Goal: Information Seeking & Learning: Understand process/instructions

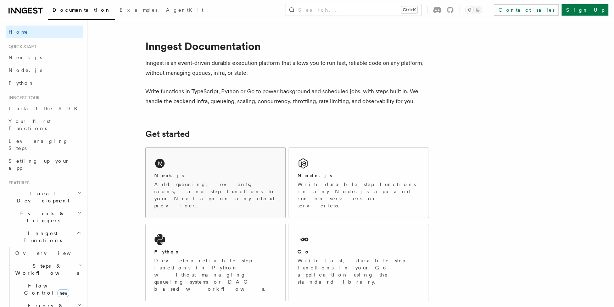
click at [212, 171] on div "Next.js Add queueing, events, crons, and step functions to your Next app on any…" at bounding box center [216, 183] width 140 height 70
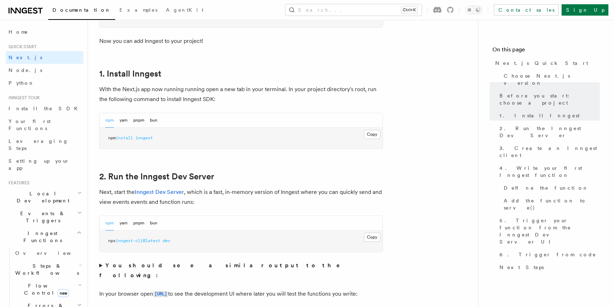
scroll to position [451, 0]
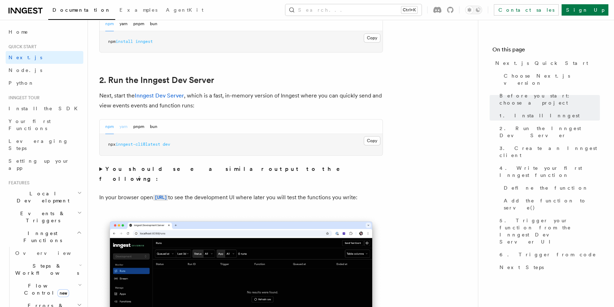
click at [123, 128] on button "yarn" at bounding box center [124, 127] width 8 height 15
click at [374, 141] on button "Copy Copied" at bounding box center [372, 140] width 17 height 9
click at [108, 127] on button "npm" at bounding box center [109, 127] width 9 height 15
click at [123, 128] on button "yarn" at bounding box center [124, 127] width 8 height 15
click at [110, 127] on button "npm" at bounding box center [109, 127] width 9 height 15
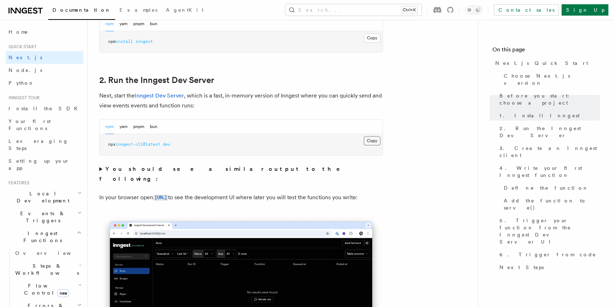
click at [367, 140] on button "Copy Copied" at bounding box center [372, 140] width 17 height 9
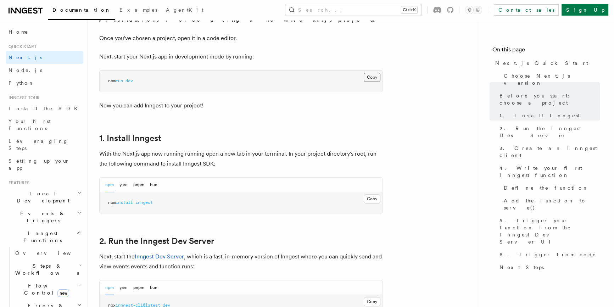
scroll to position [161, 0]
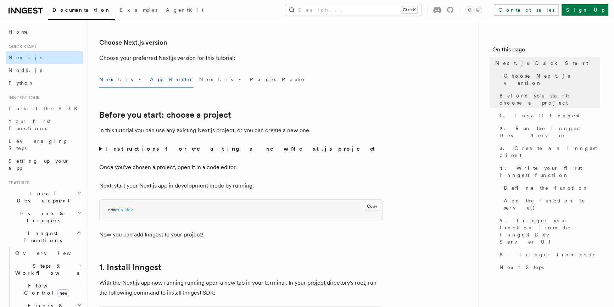
click at [27, 57] on link "Next.js" at bounding box center [45, 57] width 78 height 13
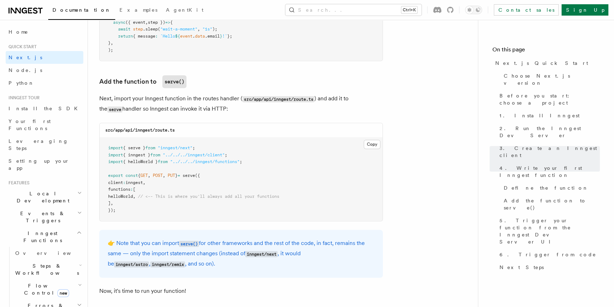
scroll to position [1354, 0]
